Goal: Task Accomplishment & Management: Manage account settings

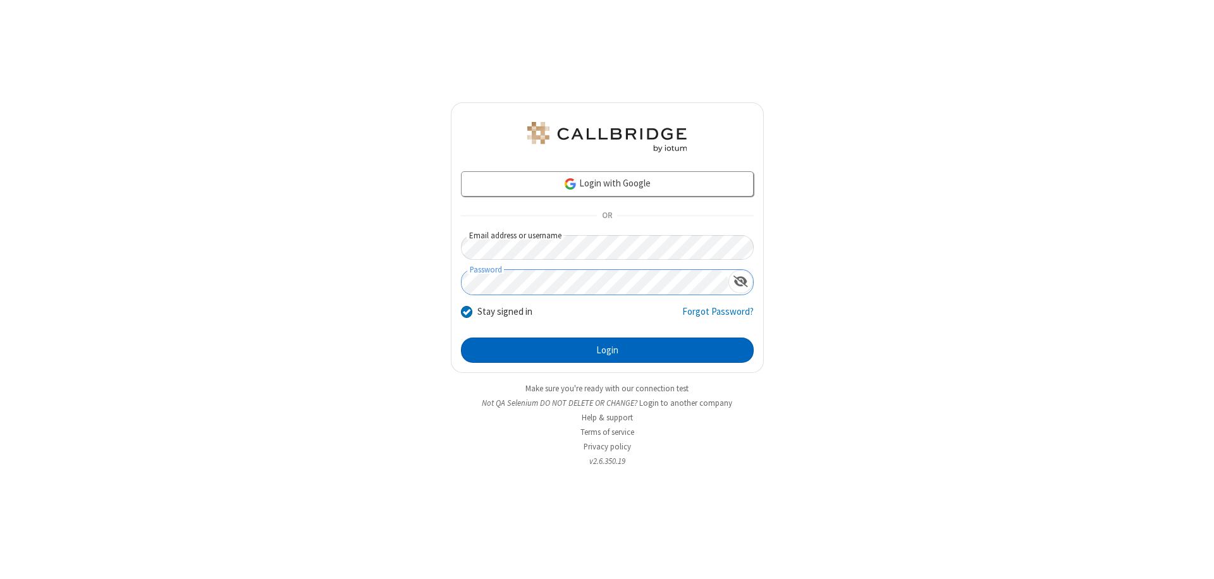
click at [607, 350] on button "Login" at bounding box center [607, 350] width 293 height 25
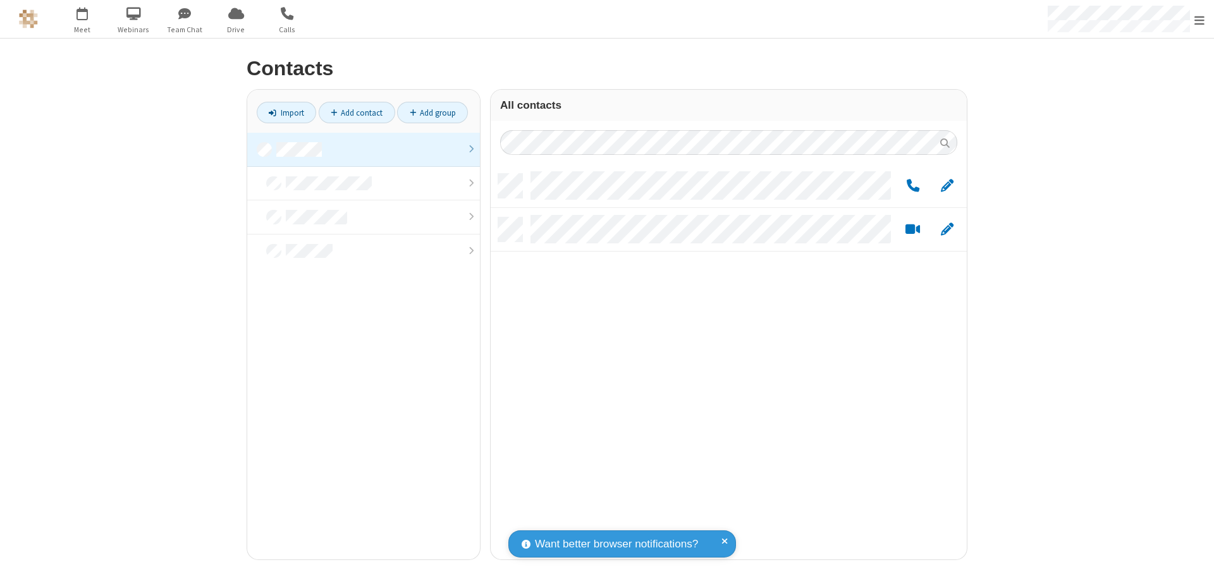
click at [364, 149] on link at bounding box center [363, 150] width 233 height 34
click at [947, 185] on span "Edit" at bounding box center [947, 186] width 13 height 16
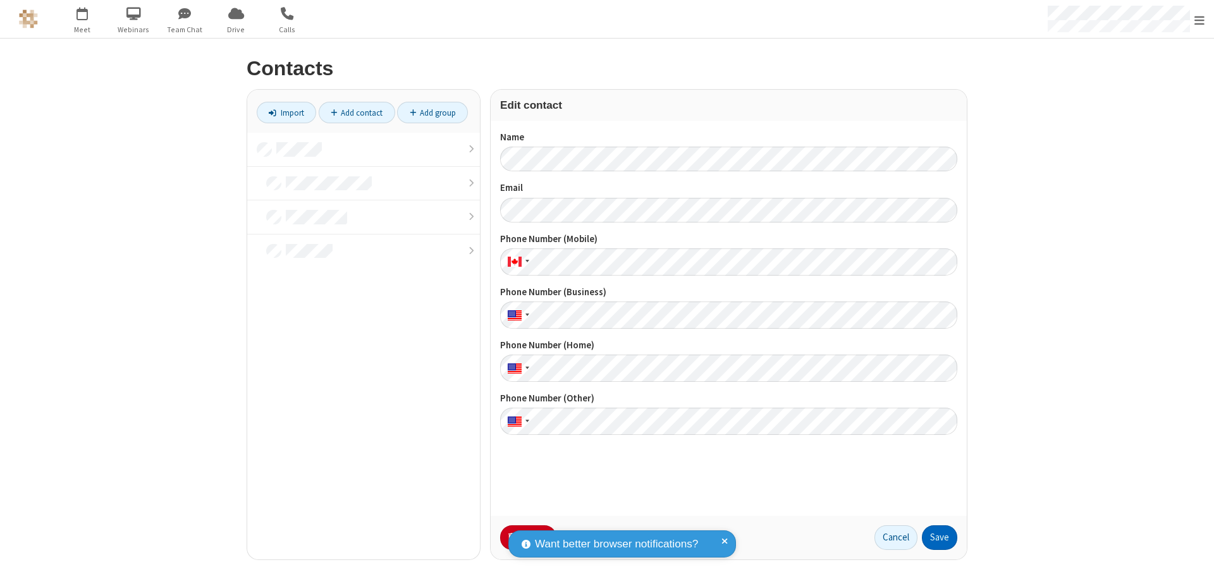
click at [939, 537] on button "Save" at bounding box center [939, 537] width 35 height 25
